Goal: Task Accomplishment & Management: Manage account settings

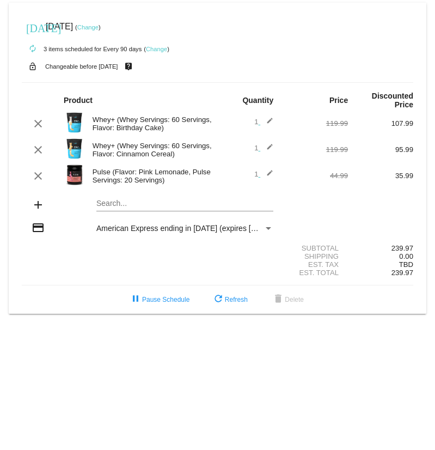
click at [99, 27] on link "Change" at bounding box center [87, 27] width 21 height 7
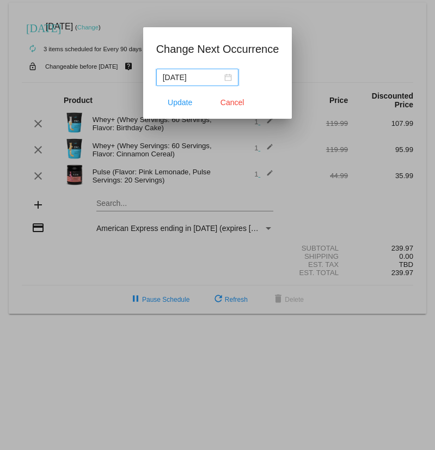
click at [199, 80] on input "[DATE]" at bounding box center [192, 77] width 59 height 12
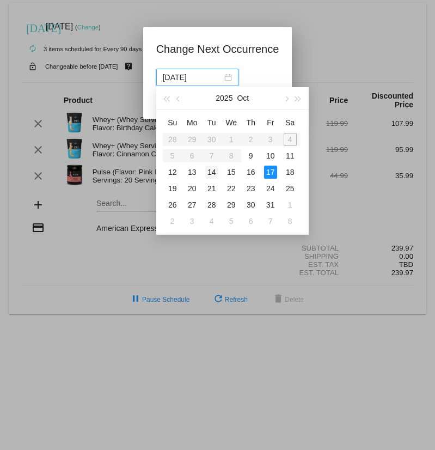
click at [210, 171] on div "14" at bounding box center [211, 172] width 13 height 13
type input "[DATE]"
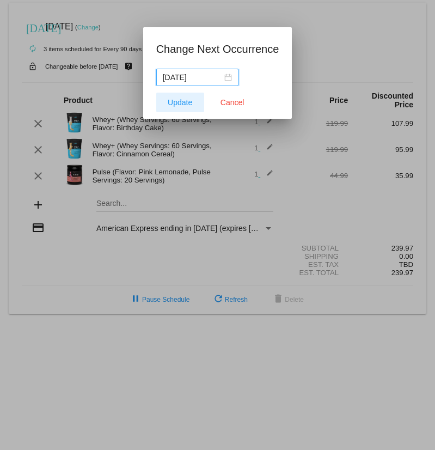
click at [171, 104] on span "Update" at bounding box center [180, 102] width 25 height 9
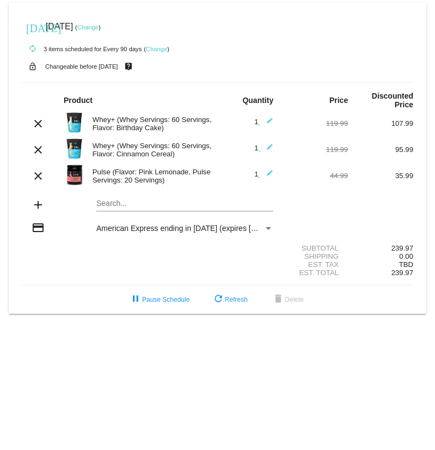
click at [99, 27] on link "Change" at bounding box center [87, 27] width 21 height 7
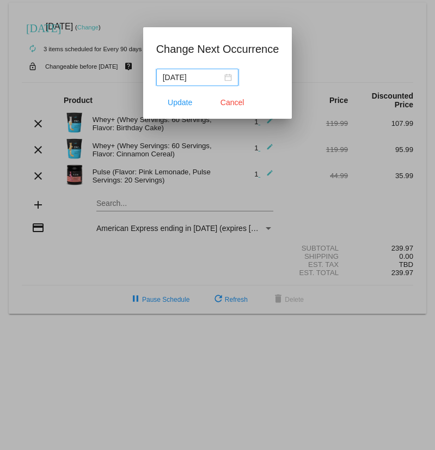
click at [205, 77] on input "[DATE]" at bounding box center [192, 77] width 59 height 12
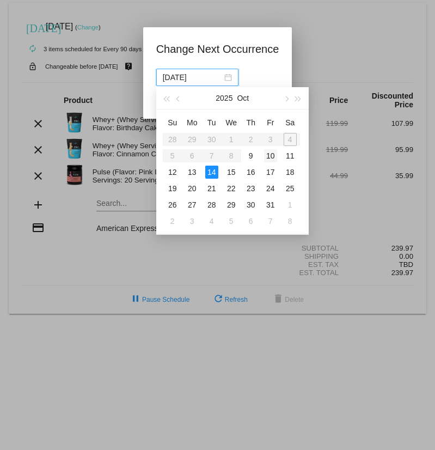
click at [268, 155] on div "10" at bounding box center [270, 155] width 13 height 13
type input "[DATE]"
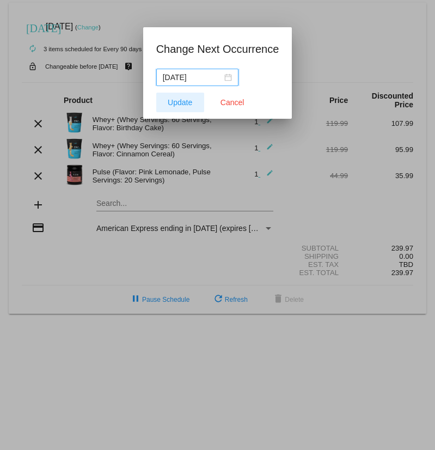
click at [191, 102] on span "Update" at bounding box center [180, 102] width 25 height 9
